Goal: Task Accomplishment & Management: Use online tool/utility

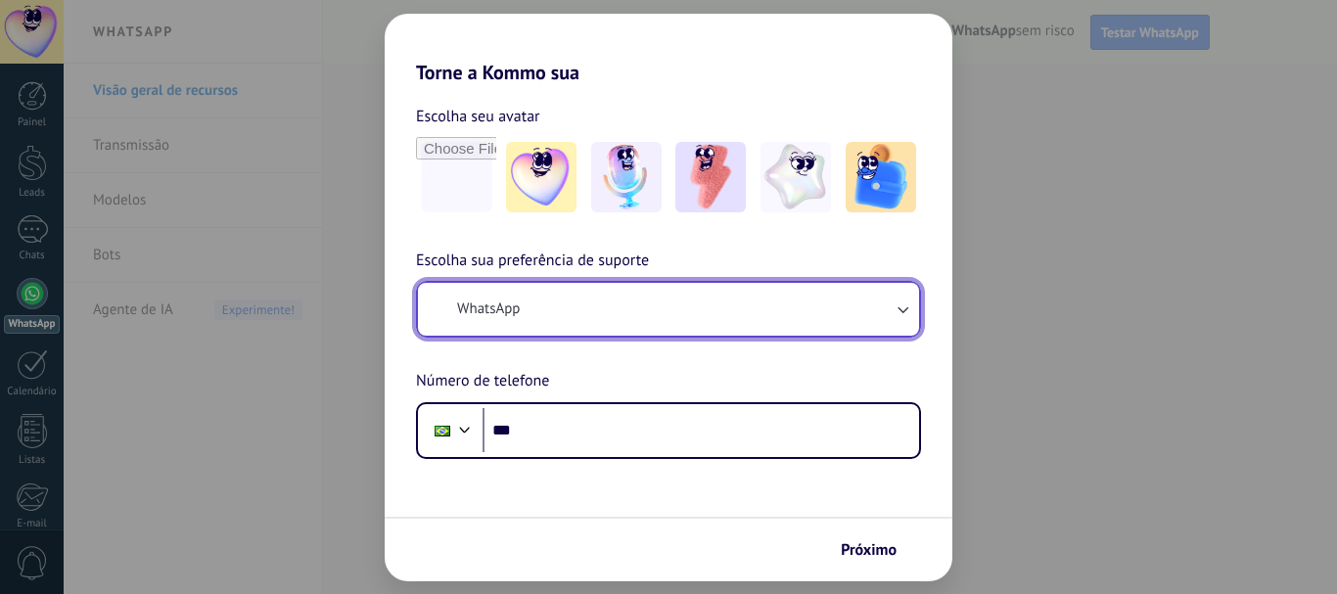
click at [559, 301] on button "WhatsApp" at bounding box center [668, 309] width 501 height 53
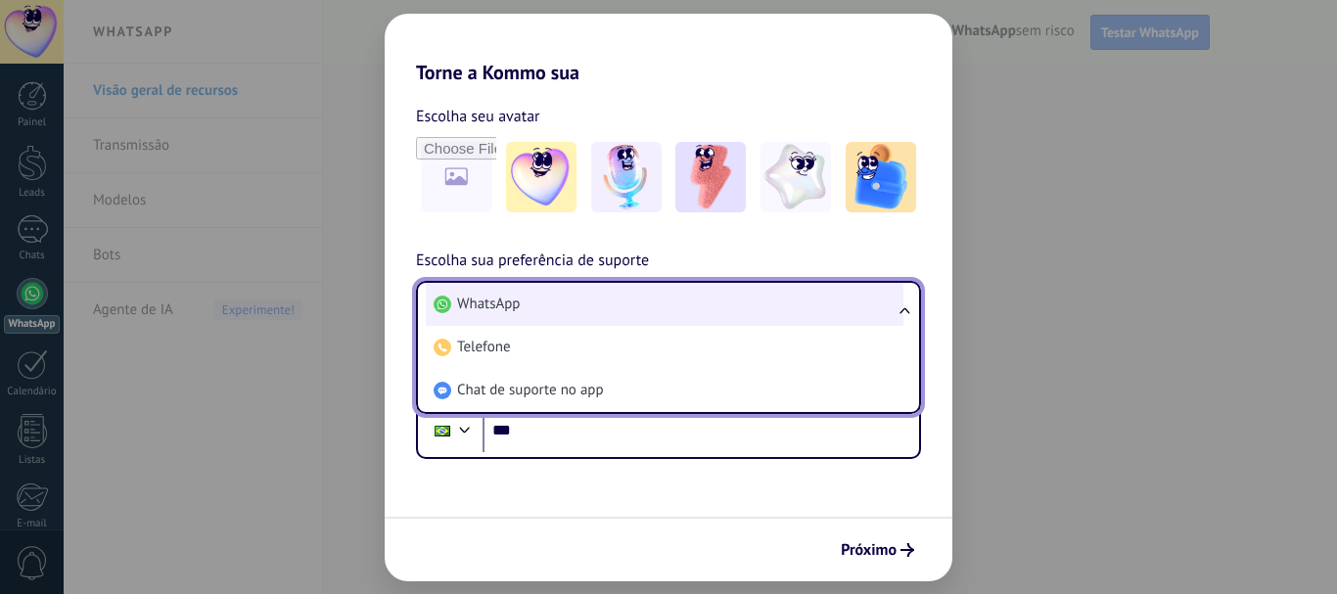
click at [550, 301] on li "WhatsApp" at bounding box center [664, 304] width 477 height 43
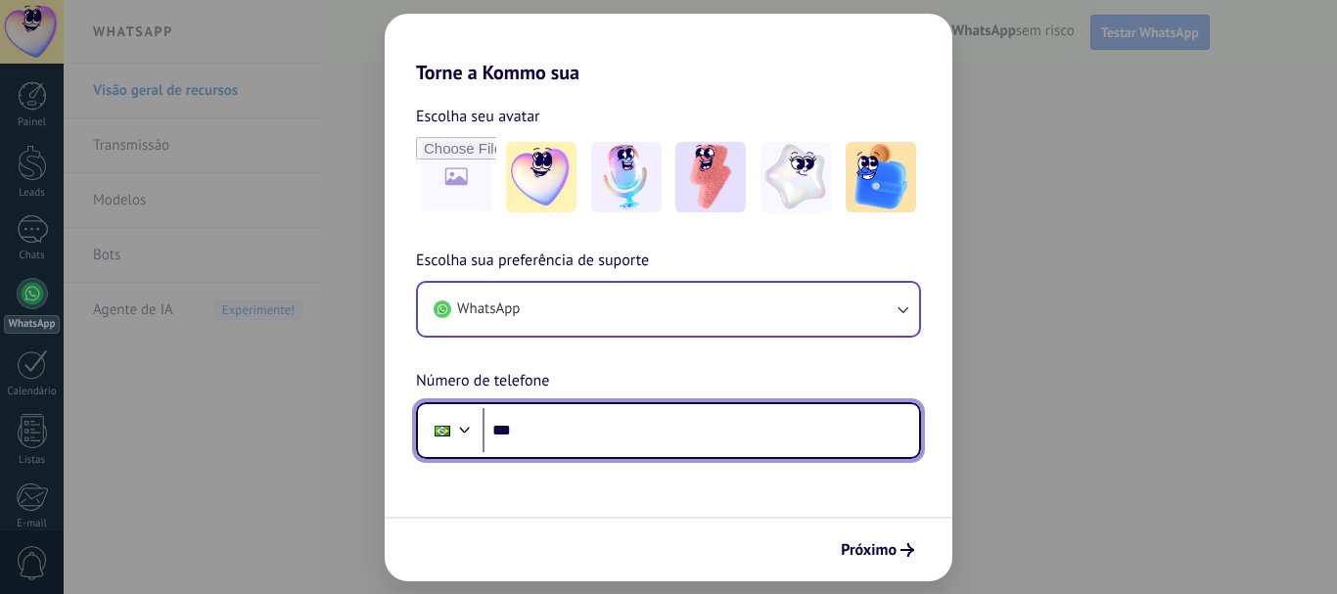
click at [556, 435] on input "***" at bounding box center [700, 430] width 436 height 45
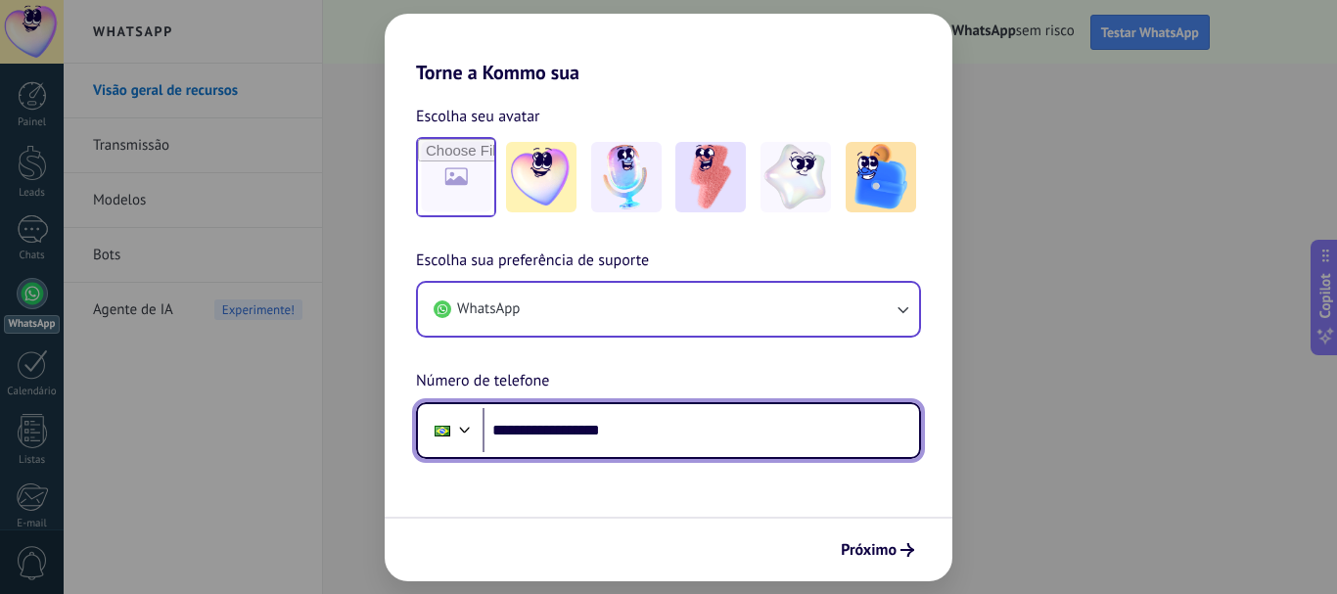
type input "**********"
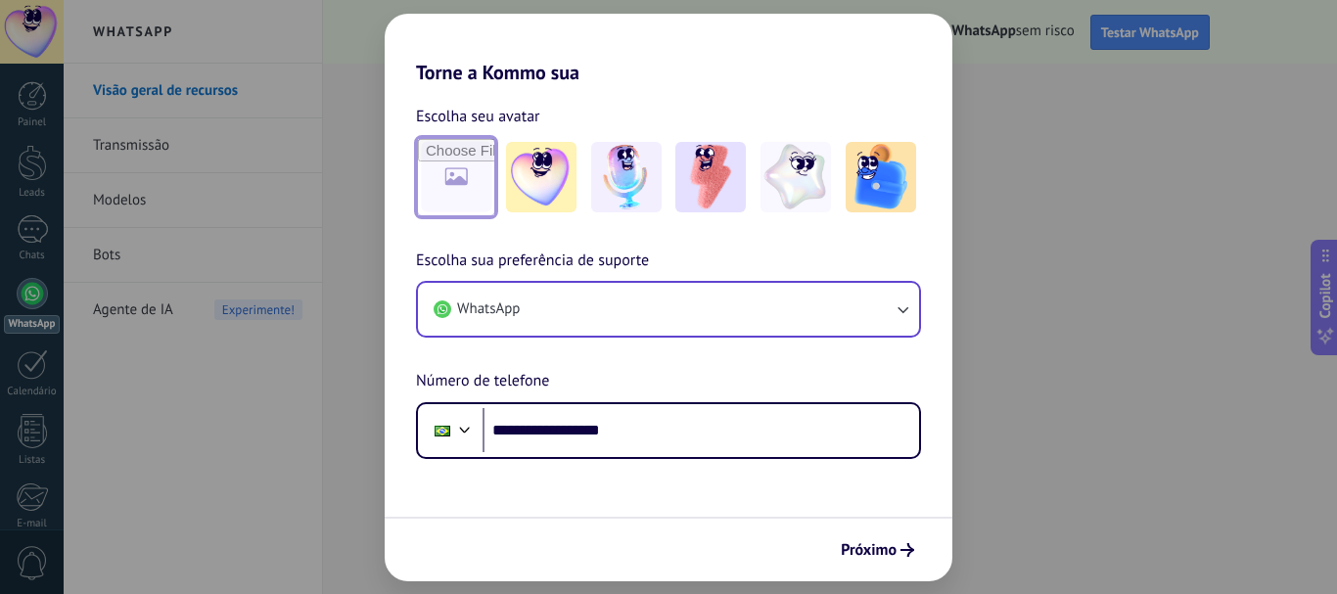
click at [458, 171] on input "file" at bounding box center [456, 177] width 76 height 76
click at [818, 200] on img at bounding box center [795, 177] width 70 height 70
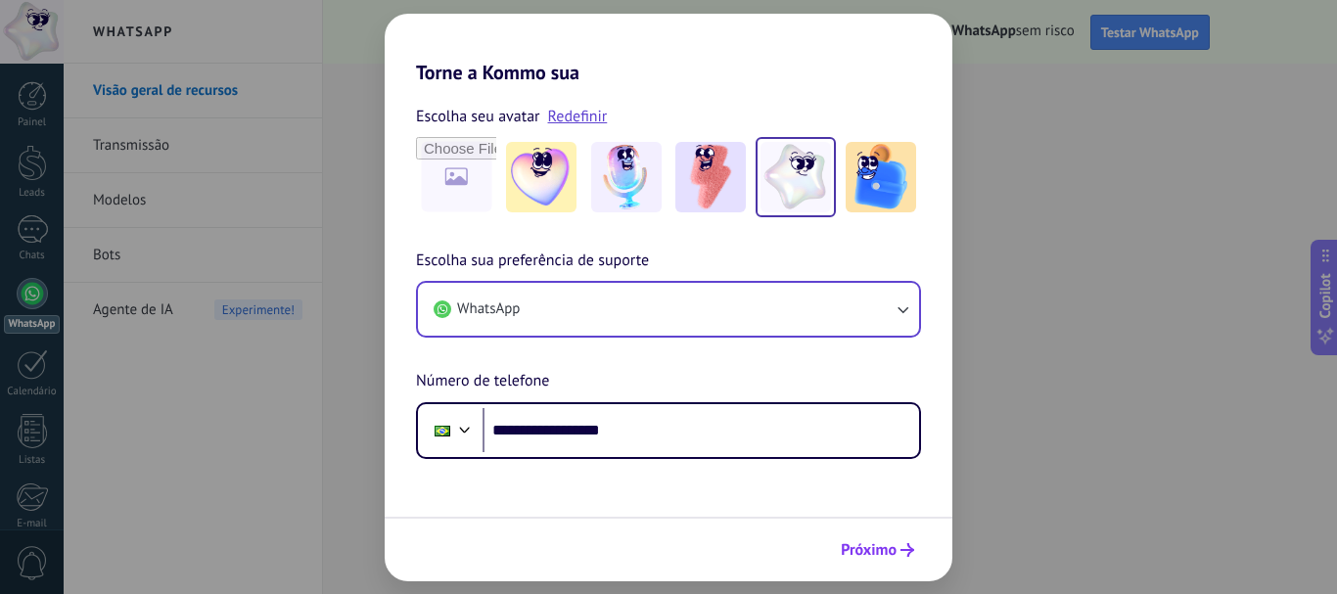
click at [874, 555] on span "Próximo" at bounding box center [868, 550] width 56 height 14
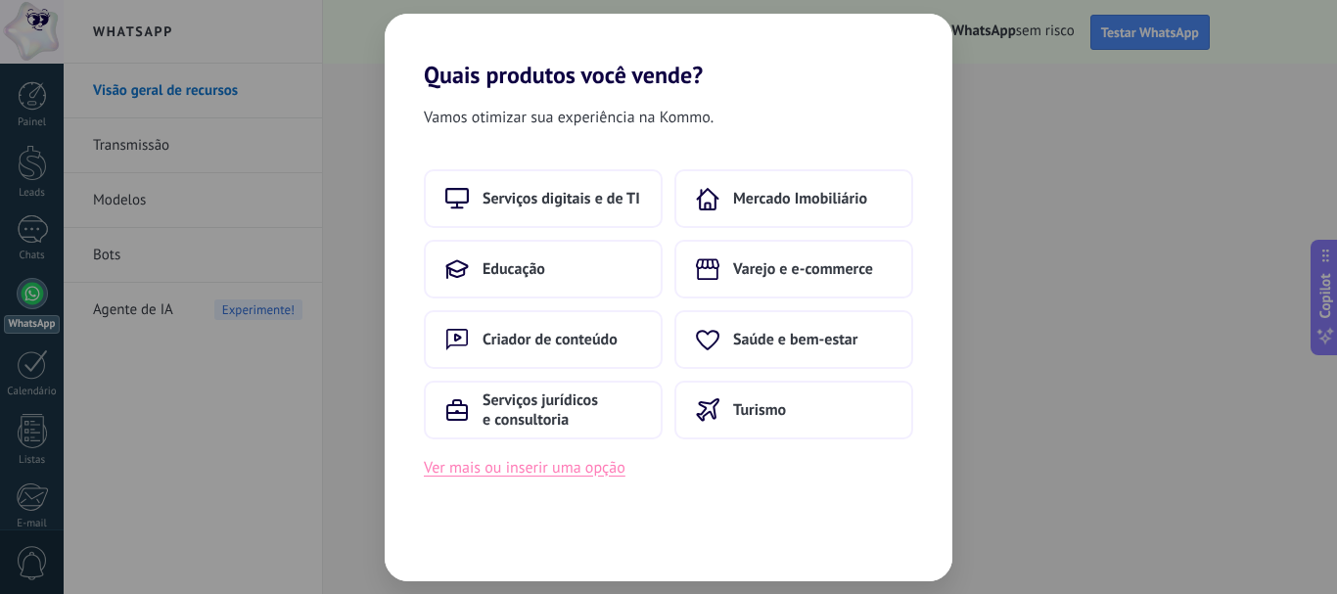
click at [553, 467] on button "Ver mais ou inserir uma opção" at bounding box center [525, 467] width 202 height 25
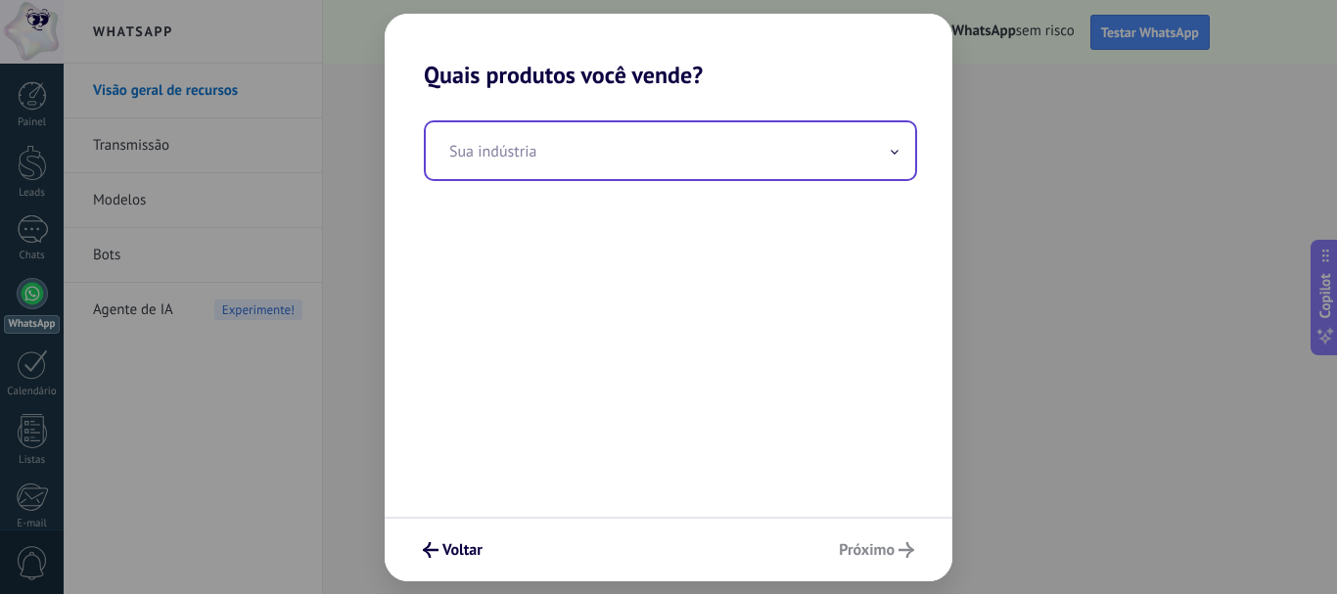
click at [890, 154] on icon at bounding box center [894, 152] width 8 height 5
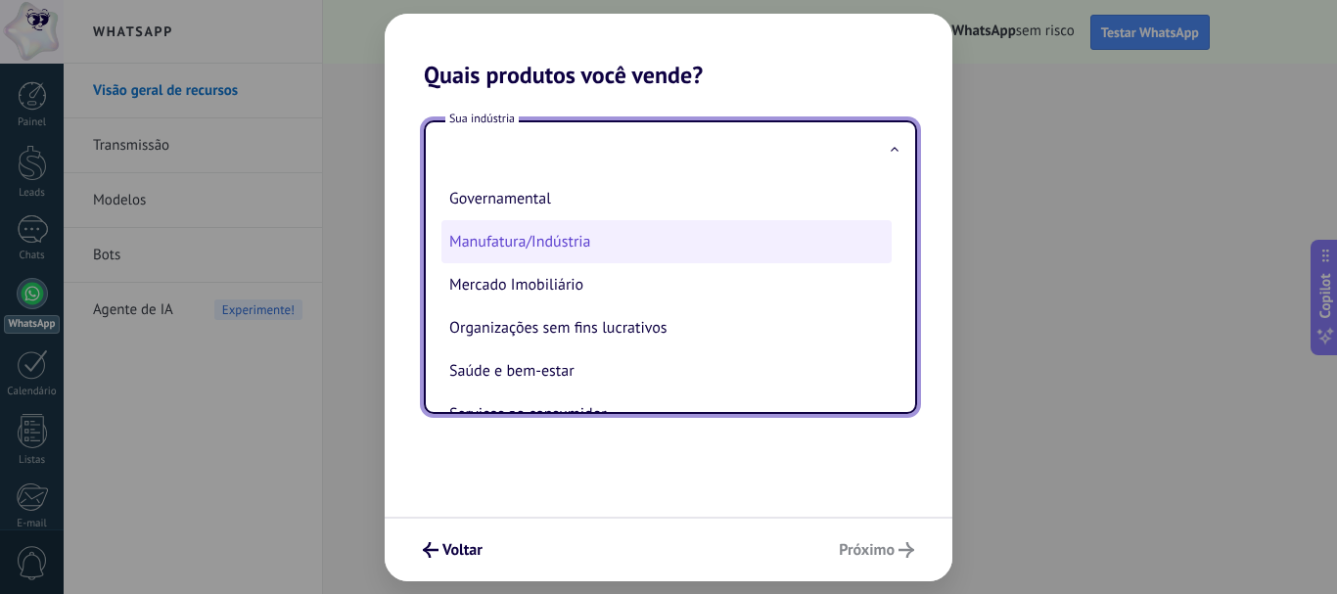
scroll to position [196, 0]
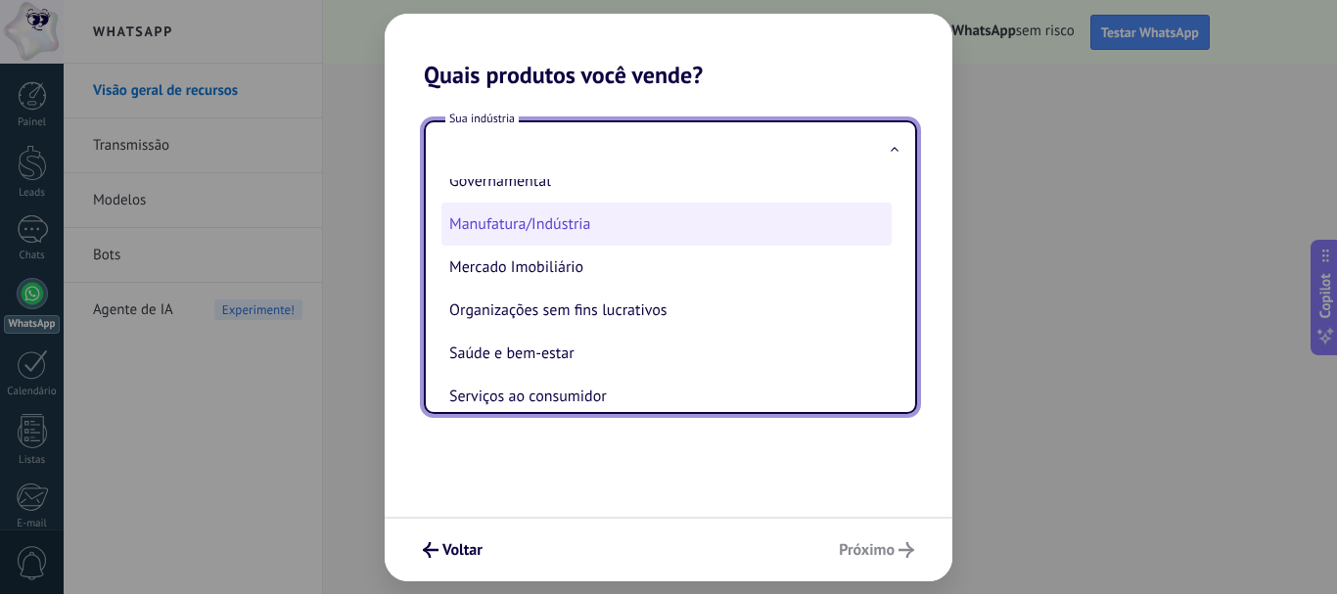
click at [545, 227] on li "Manufatura/Indústria" at bounding box center [666, 224] width 450 height 43
type input "**********"
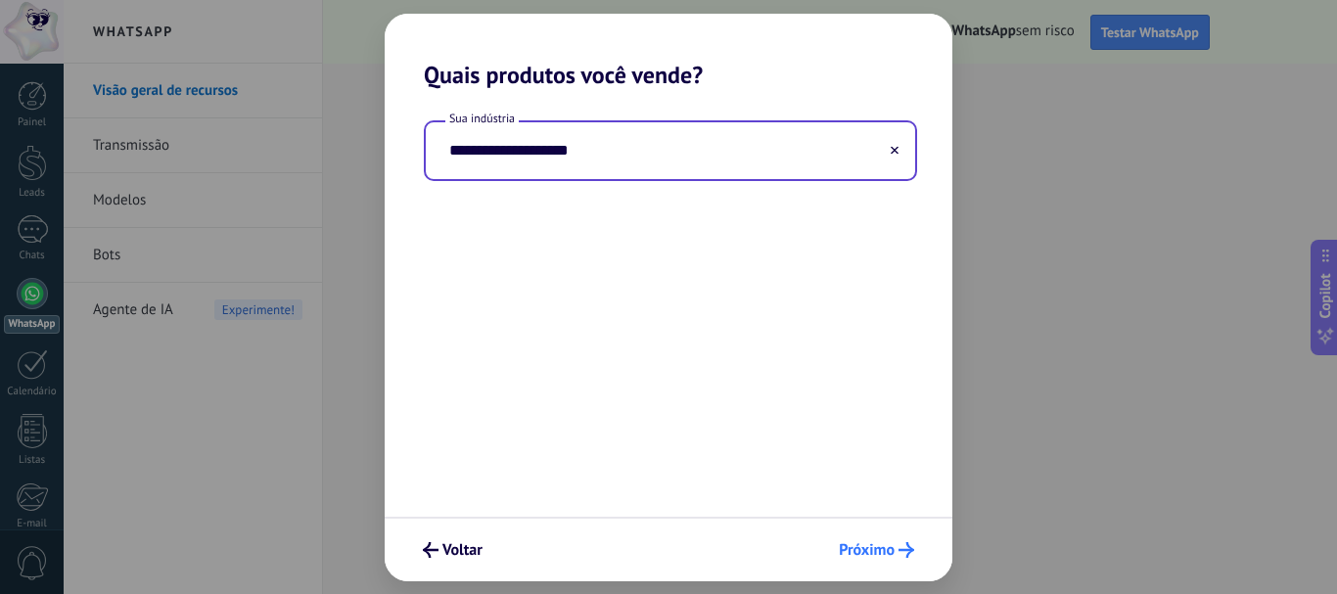
click at [879, 547] on span "Próximo" at bounding box center [867, 550] width 56 height 14
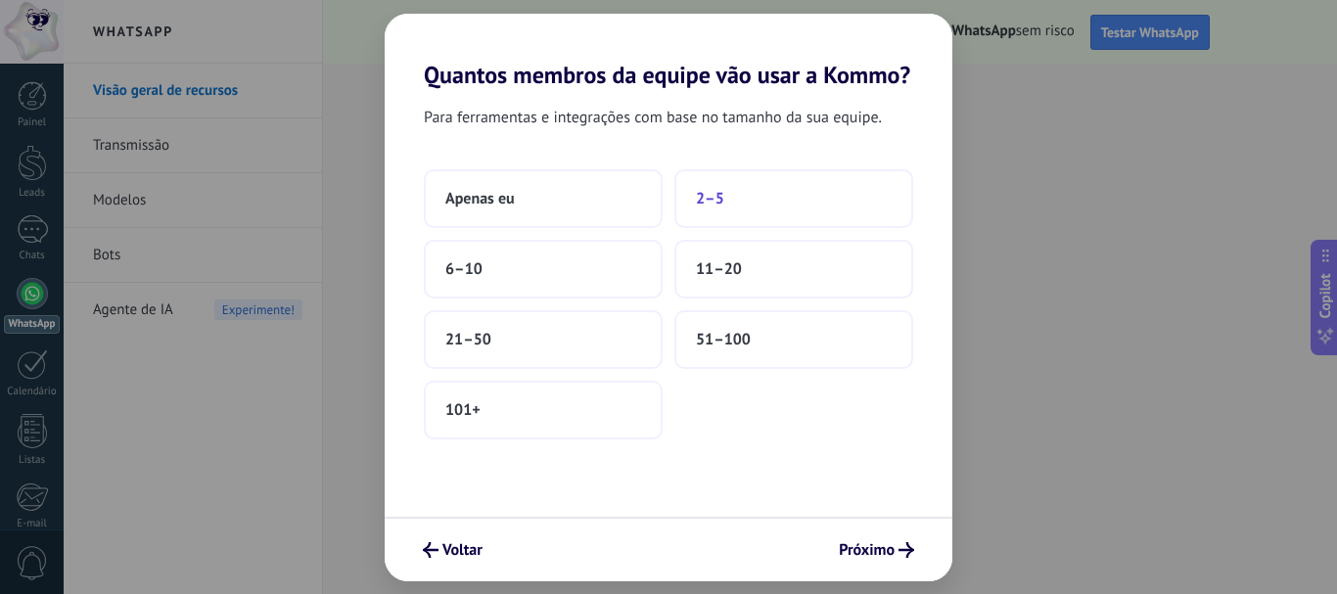
click at [695, 194] on button "2–5" at bounding box center [793, 198] width 239 height 59
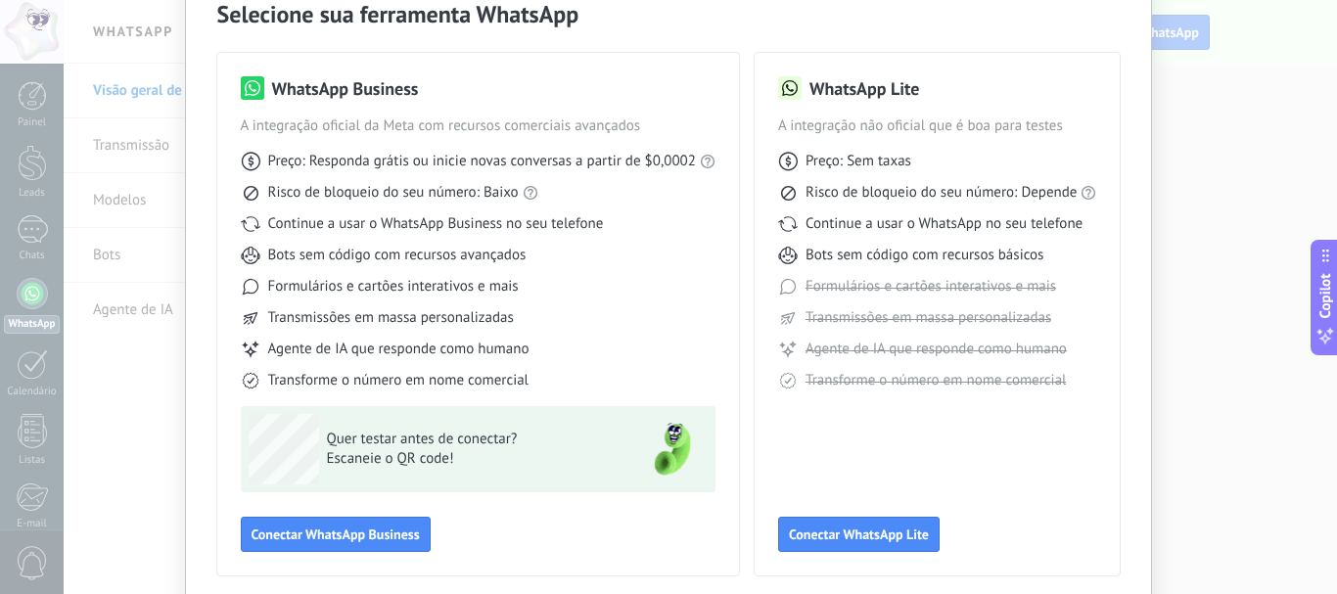
scroll to position [76, 0]
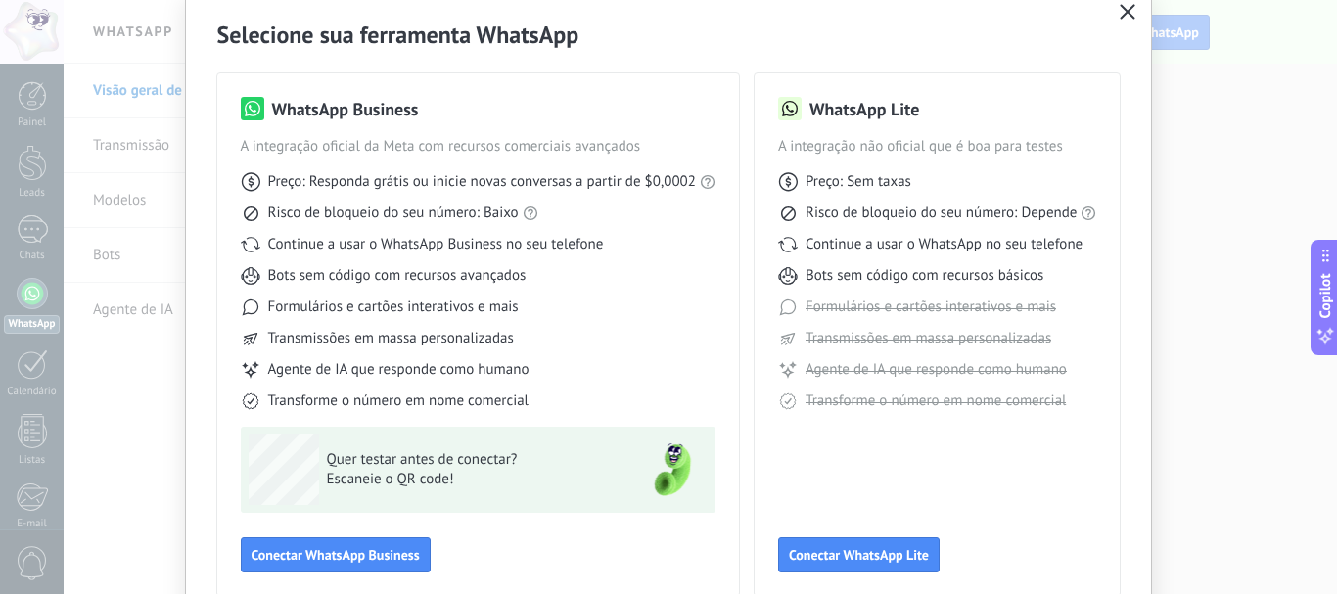
click at [1124, 10] on icon "button" at bounding box center [1127, 12] width 16 height 16
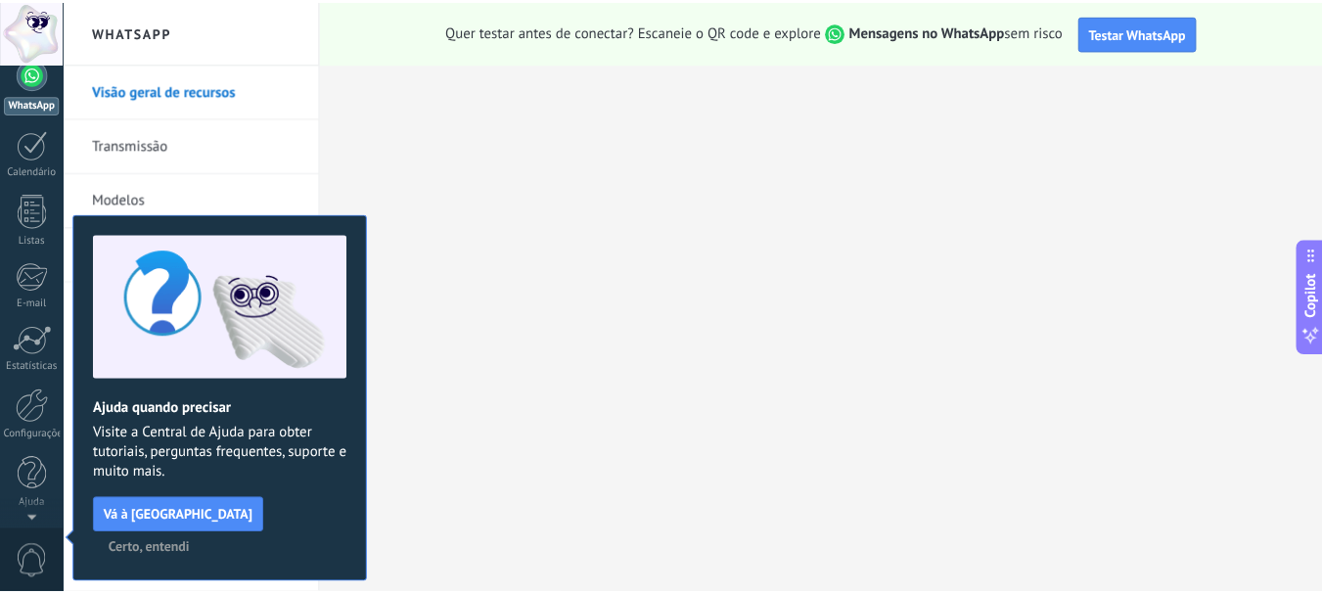
scroll to position [0, 0]
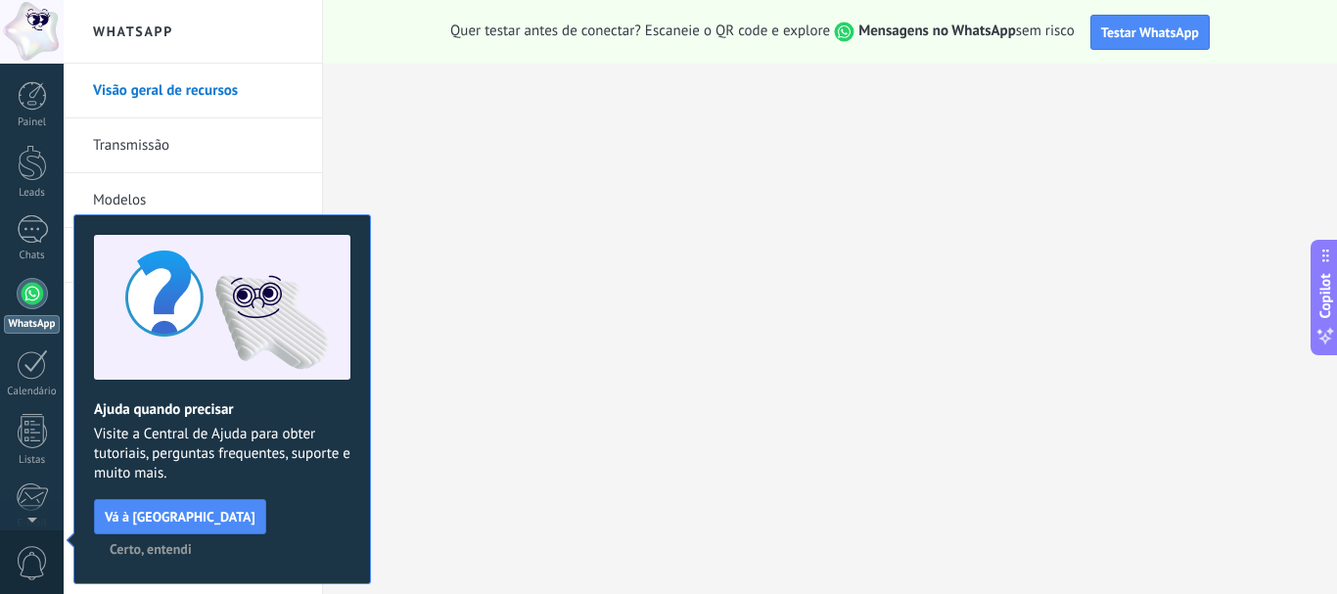
click at [192, 542] on span "Certo, entendi" at bounding box center [151, 549] width 82 height 14
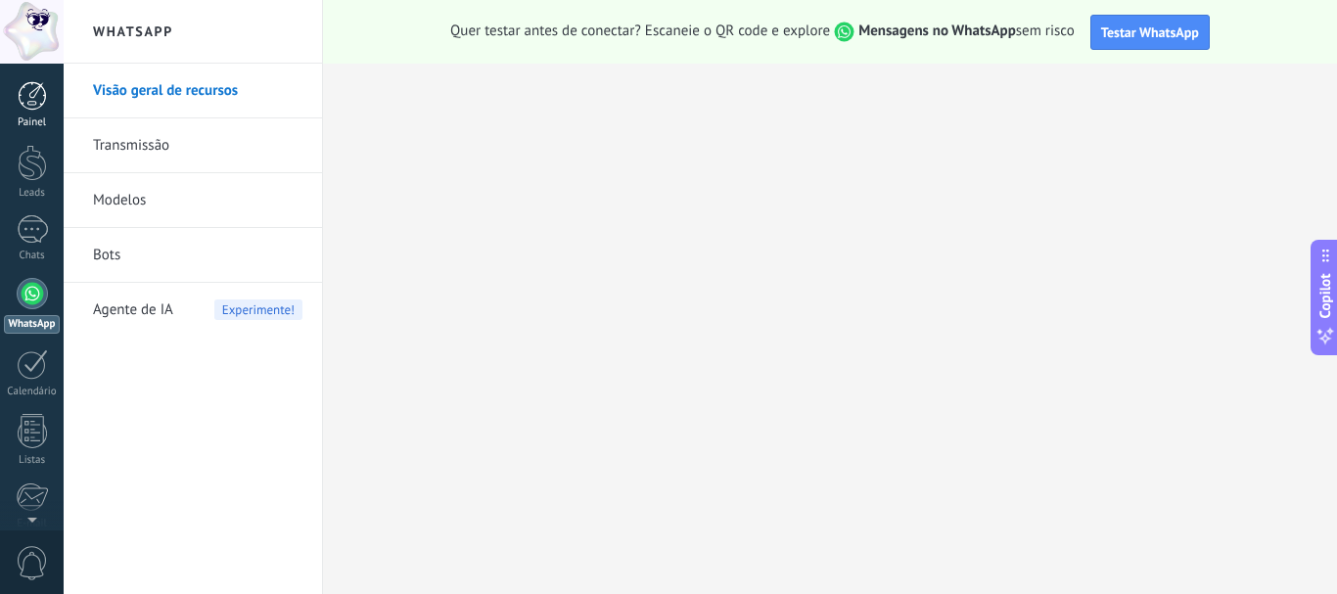
click at [41, 106] on div at bounding box center [32, 95] width 29 height 29
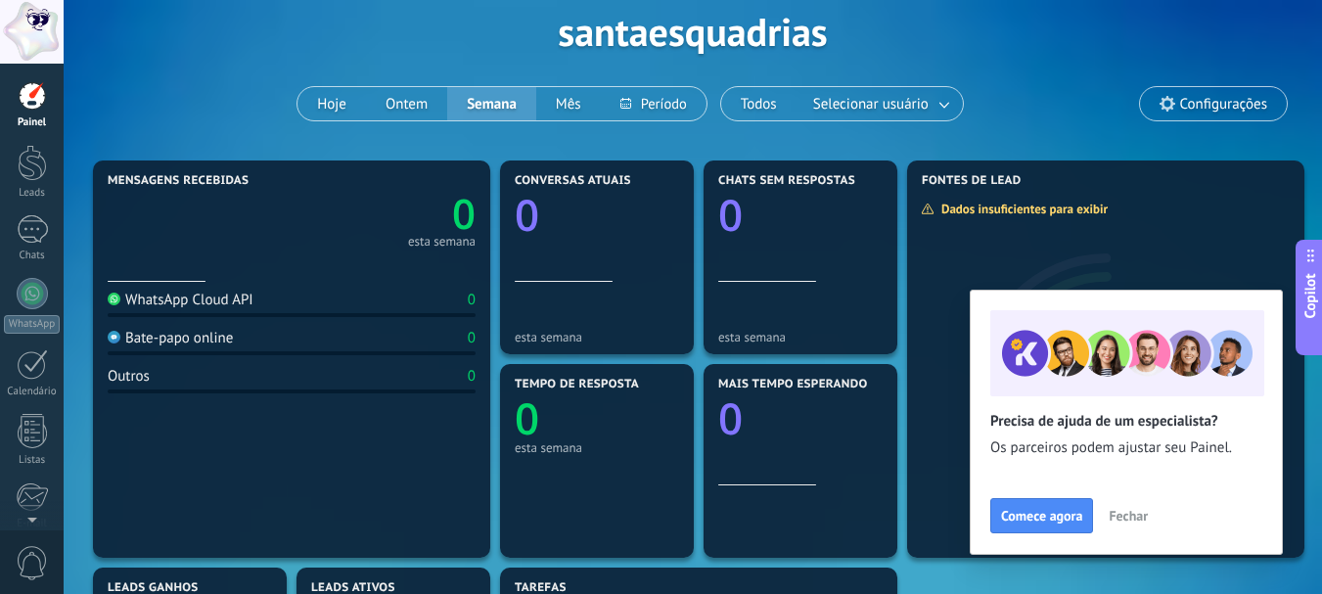
scroll to position [98, 0]
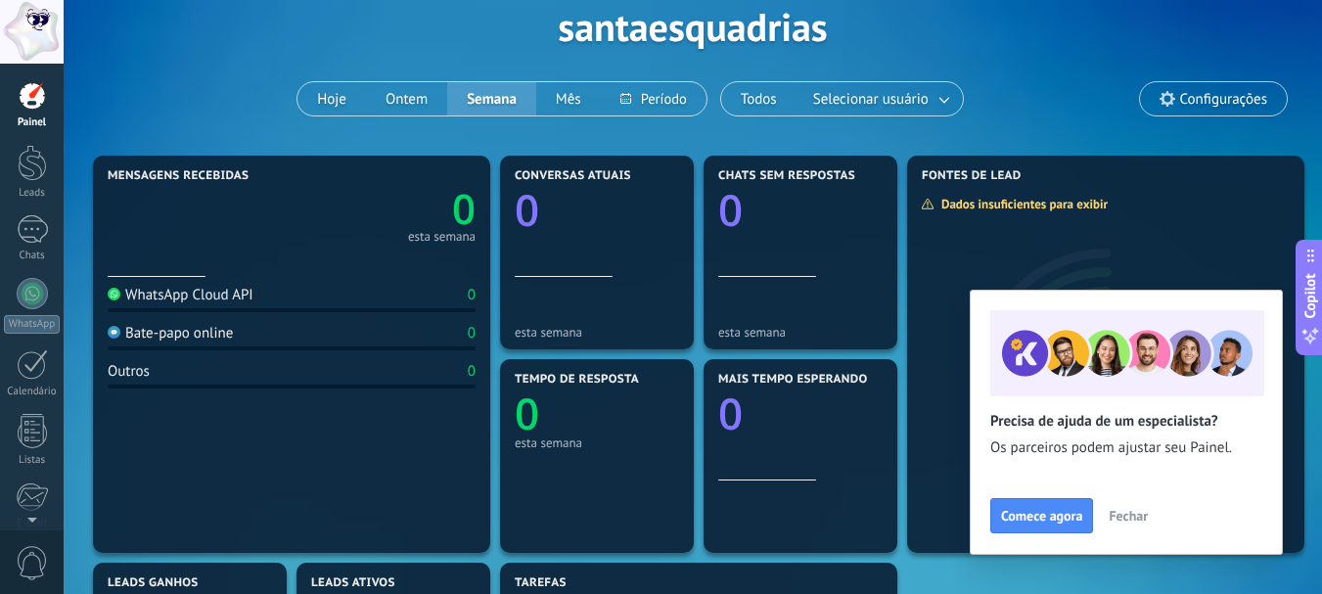
click at [1123, 516] on span "Fechar" at bounding box center [1128, 516] width 39 height 14
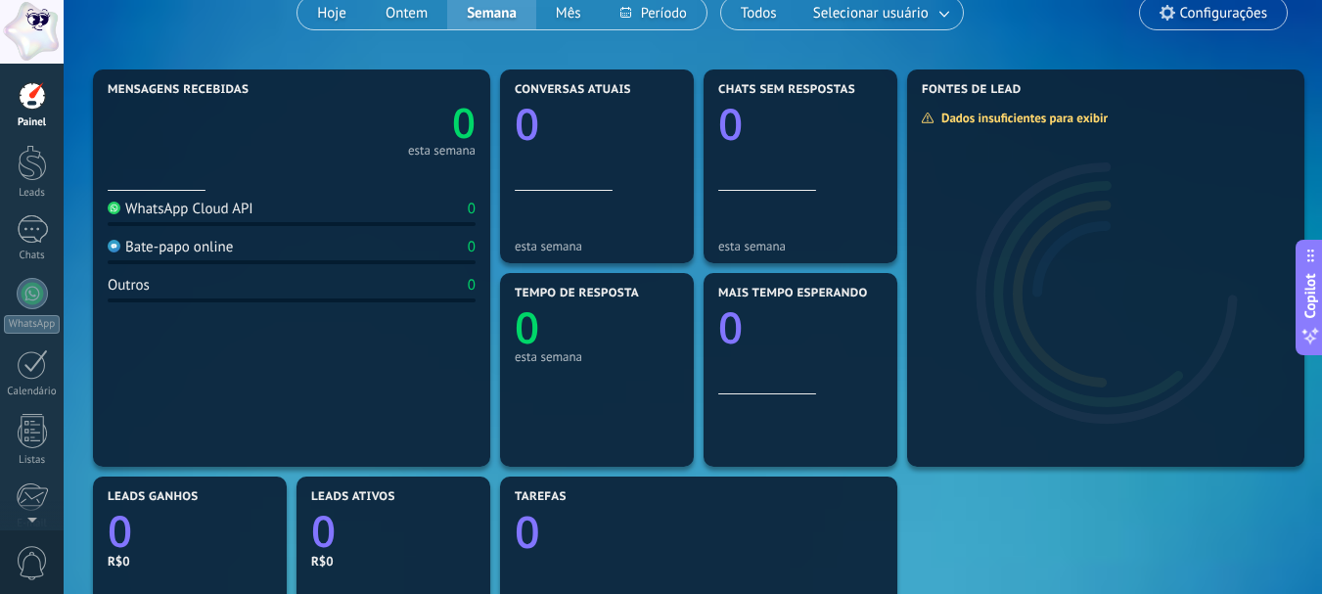
scroll to position [196, 0]
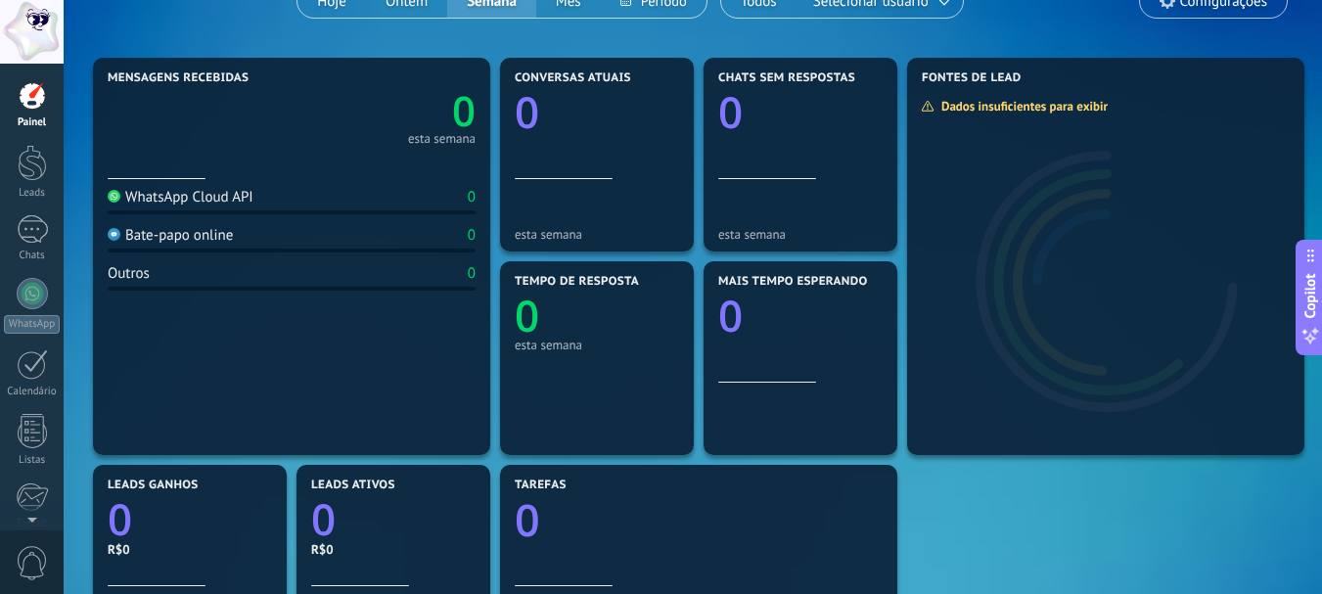
click at [217, 201] on div "WhatsApp Cloud API" at bounding box center [181, 197] width 146 height 19
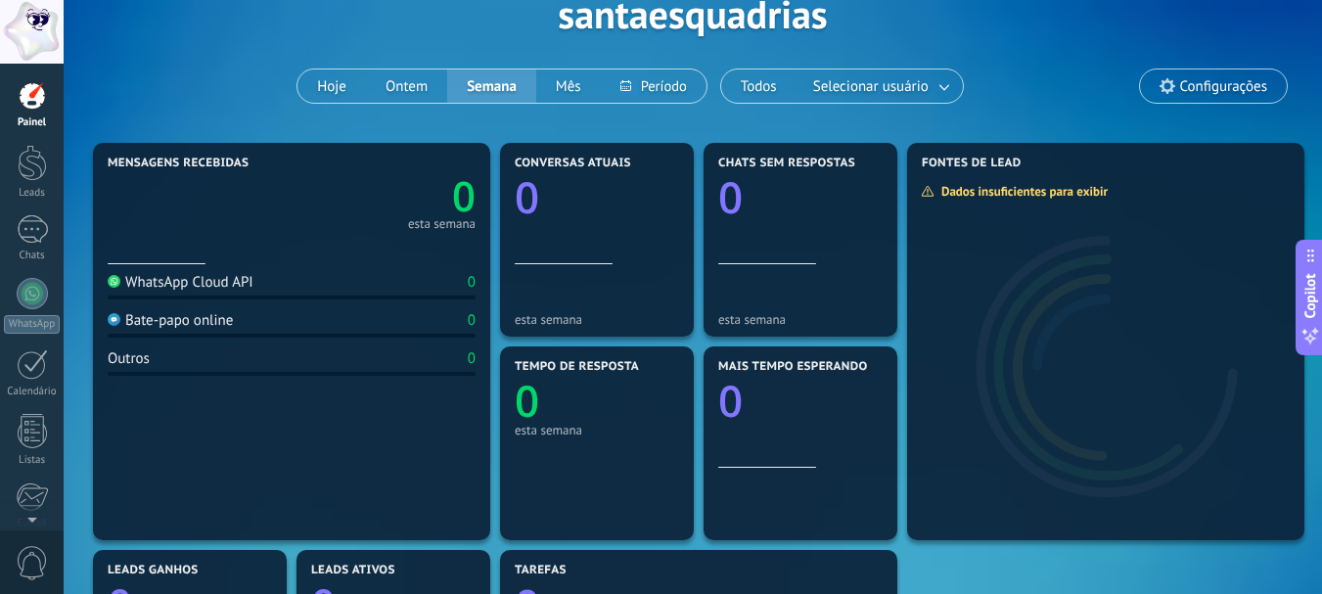
scroll to position [0, 0]
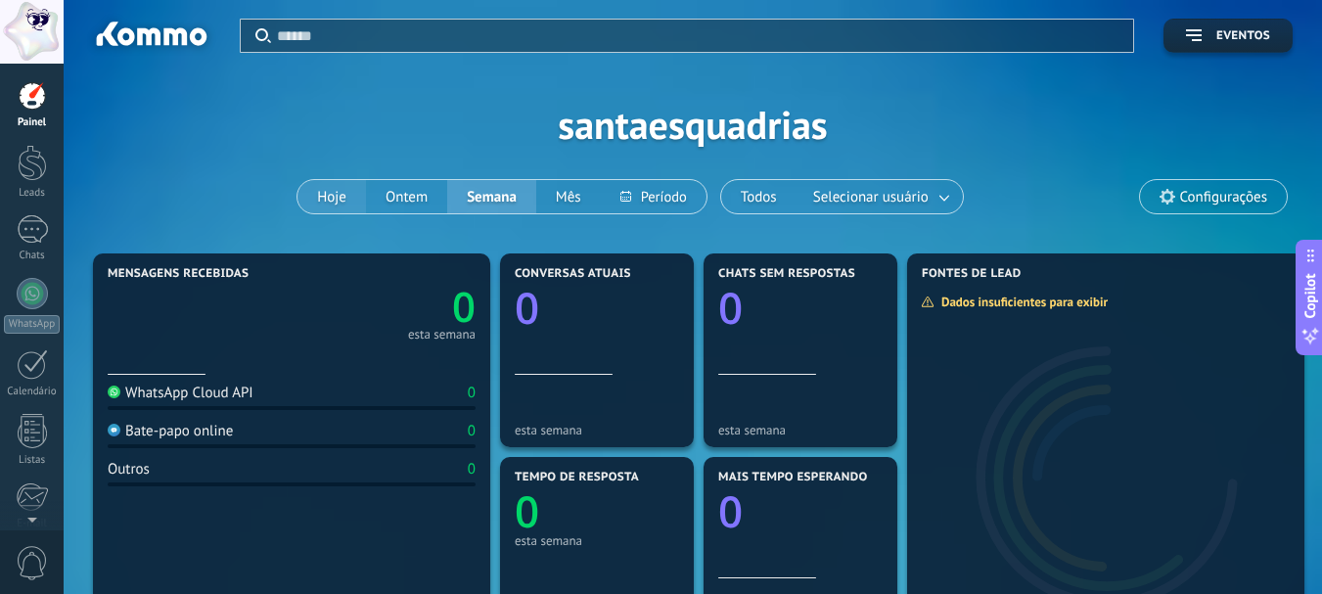
click at [341, 200] on button "Hoje" at bounding box center [331, 196] width 68 height 33
click at [28, 167] on div at bounding box center [32, 163] width 29 height 36
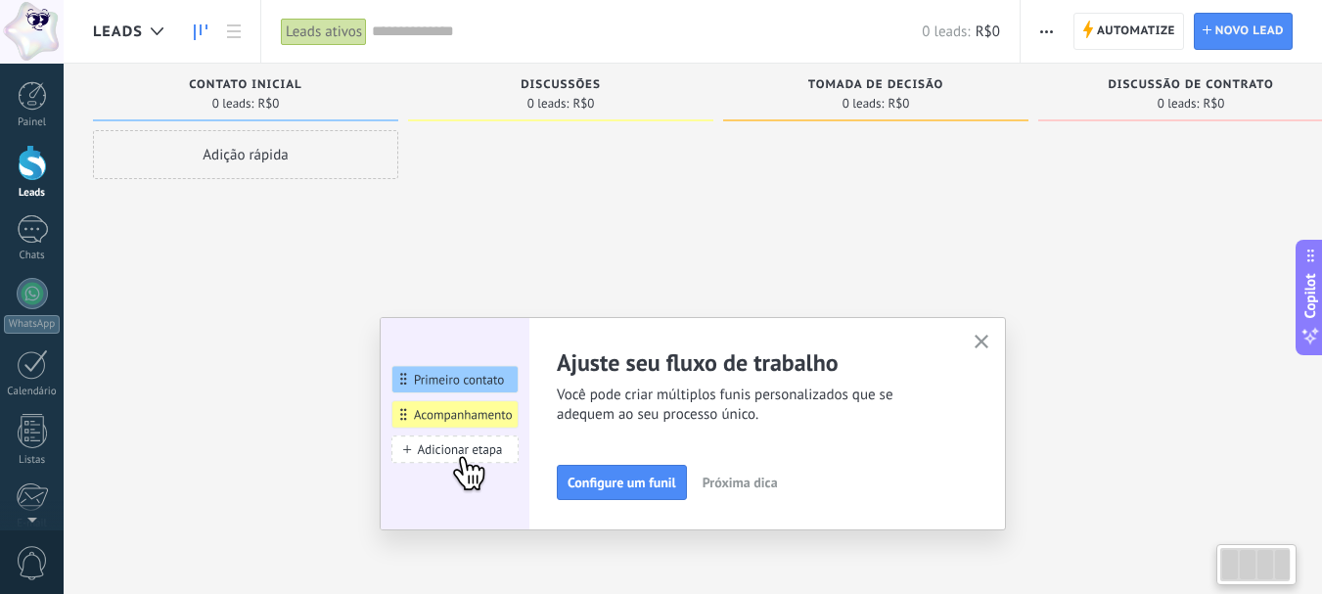
click at [989, 344] on icon "button" at bounding box center [982, 342] width 15 height 15
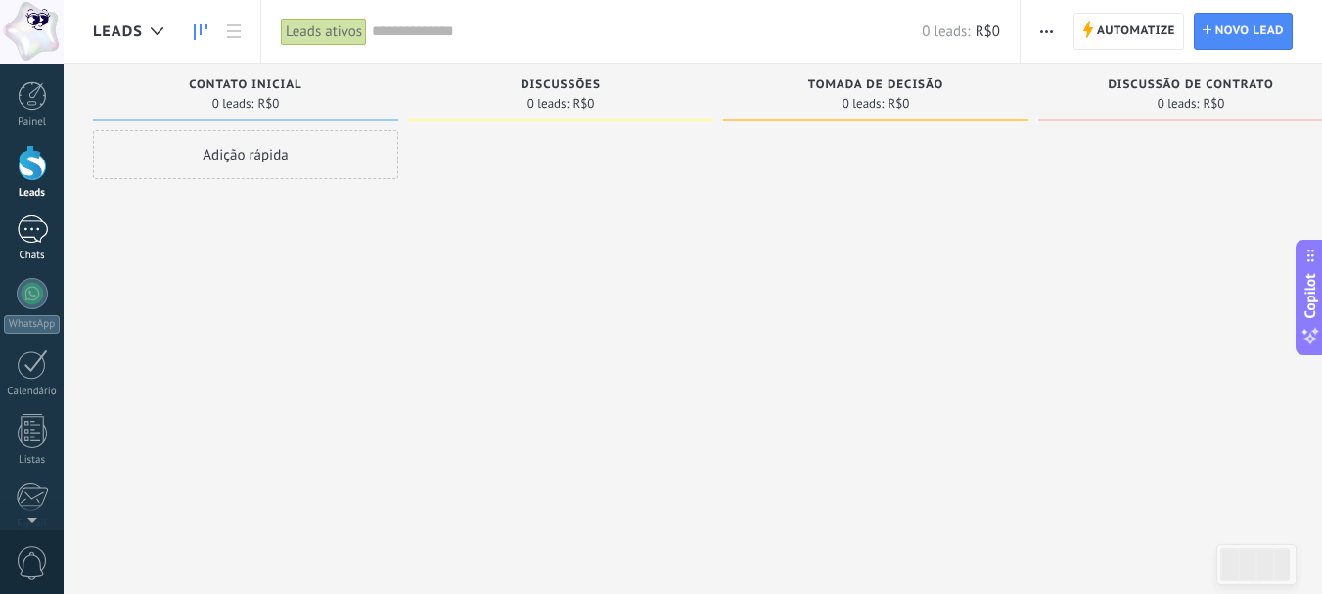
click at [29, 241] on div at bounding box center [32, 229] width 31 height 28
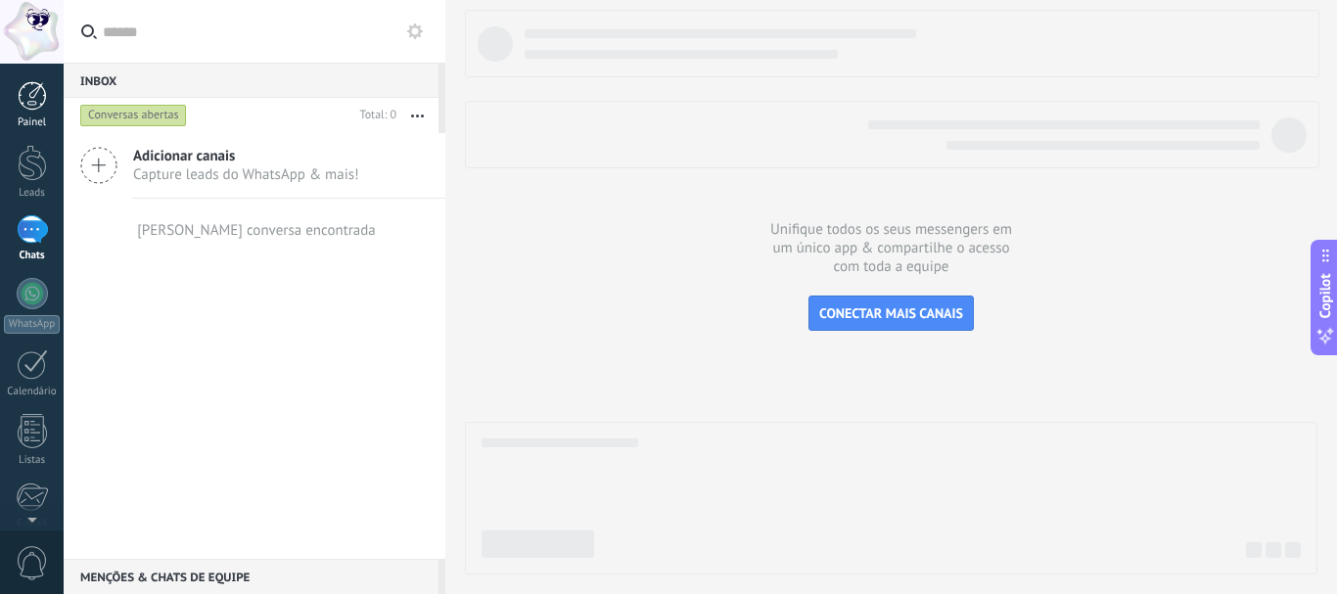
click at [32, 100] on div at bounding box center [32, 95] width 29 height 29
